Goal: Task Accomplishment & Management: Use online tool/utility

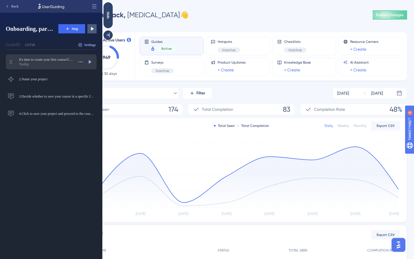
click at [59, 62] on div "Tooltip" at bounding box center [46, 64] width 55 height 5
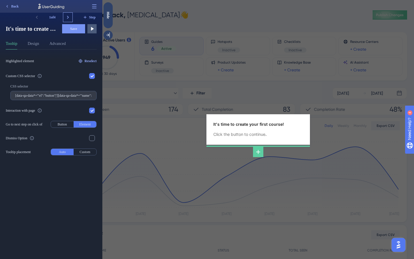
click at [68, 17] on icon at bounding box center [68, 17] width 2 height 3
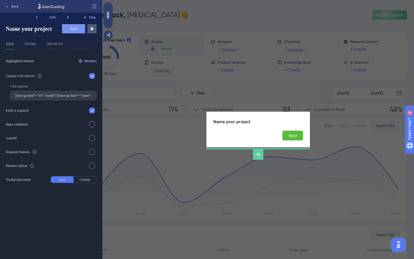
click at [68, 17] on icon at bounding box center [68, 17] width 2 height 3
click at [68, 18] on icon at bounding box center [68, 17] width 6 height 6
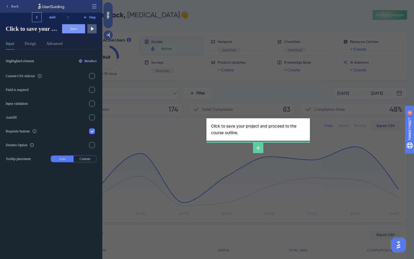
click at [38, 18] on icon at bounding box center [37, 17] width 6 height 6
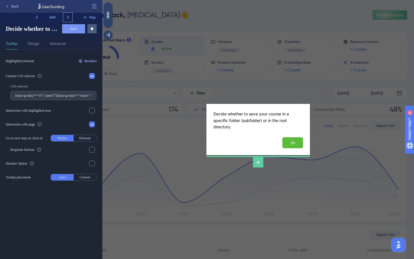
click at [68, 19] on icon at bounding box center [68, 17] width 6 height 6
